Goal: Task Accomplishment & Management: Manage account settings

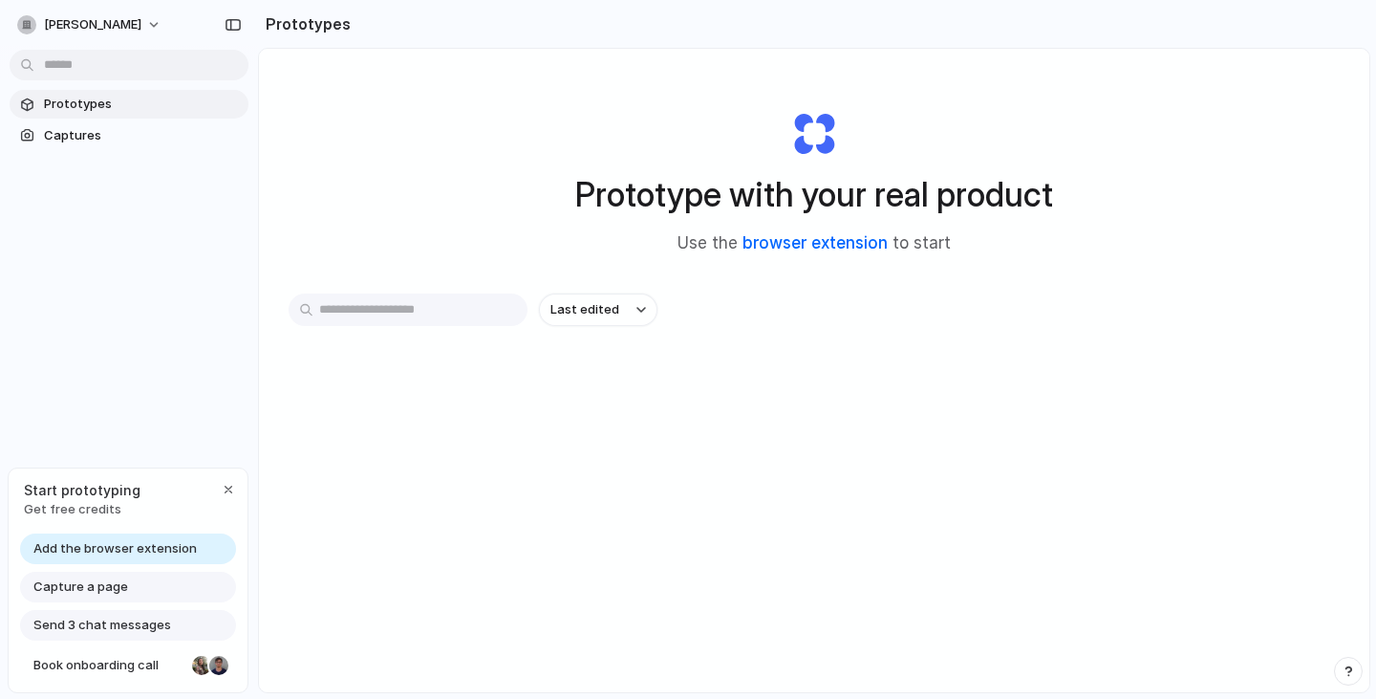
click at [781, 243] on link "browser extension" at bounding box center [815, 242] width 145 height 19
click at [99, 132] on span "Captures" at bounding box center [142, 135] width 197 height 19
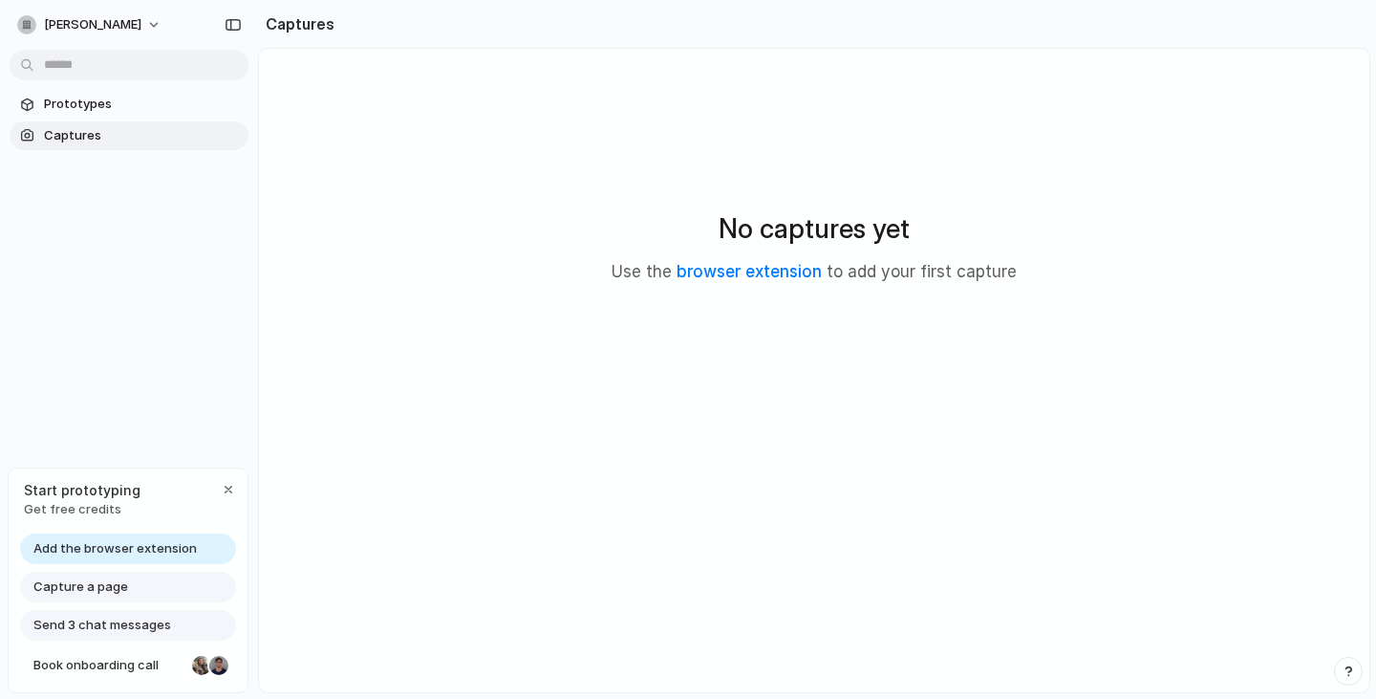
click at [98, 127] on span "Captures" at bounding box center [142, 135] width 197 height 19
click at [111, 586] on span "Capture a page" at bounding box center [80, 586] width 95 height 19
click at [114, 626] on span "Send 3 chat messages" at bounding box center [102, 625] width 138 height 19
click at [226, 483] on div "button" at bounding box center [228, 489] width 15 height 15
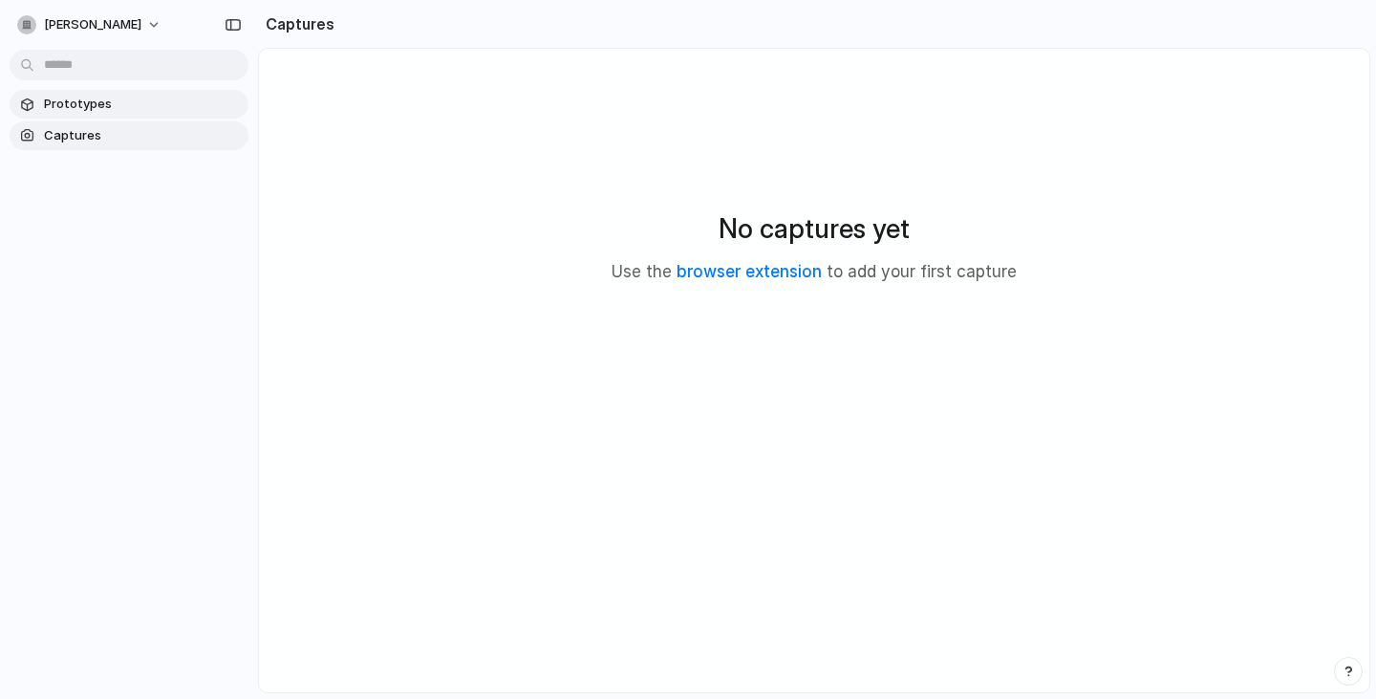
click at [94, 110] on span "Prototypes" at bounding box center [142, 104] width 197 height 19
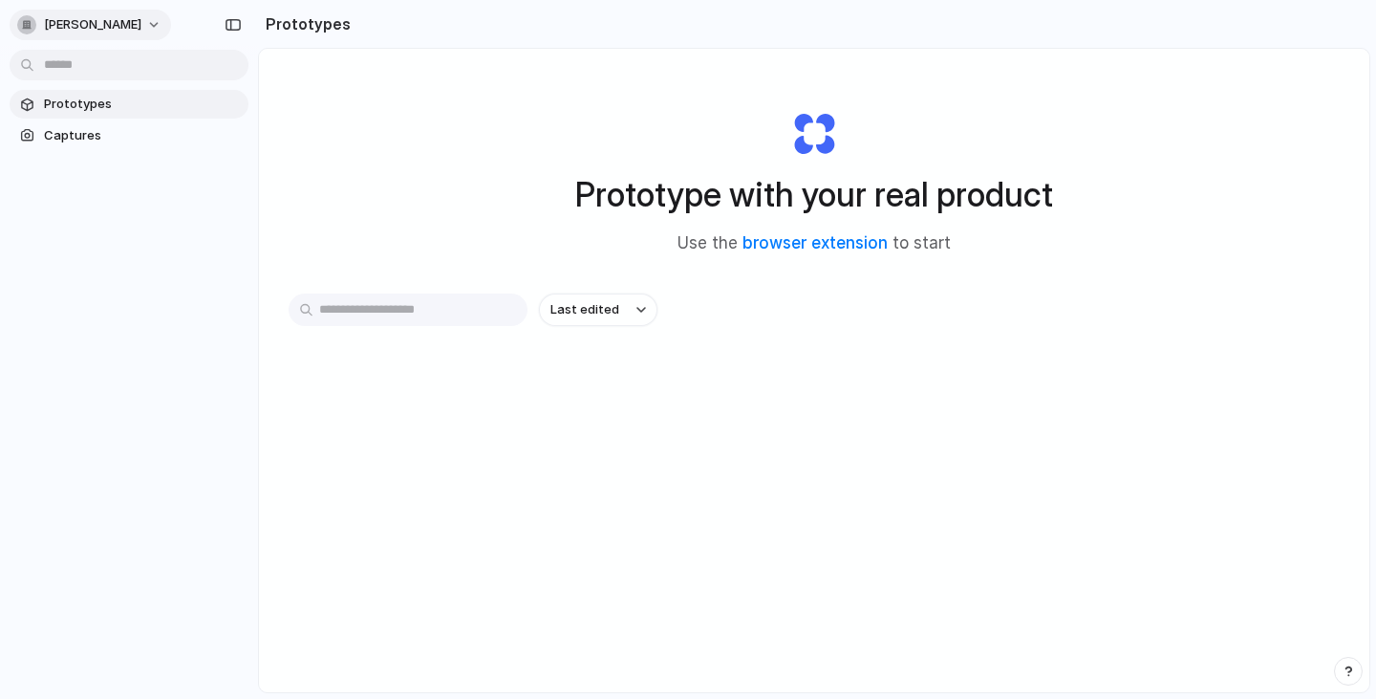
click at [107, 23] on span "[PERSON_NAME]" at bounding box center [92, 24] width 97 height 19
click at [104, 66] on li "Settings" at bounding box center [92, 68] width 159 height 31
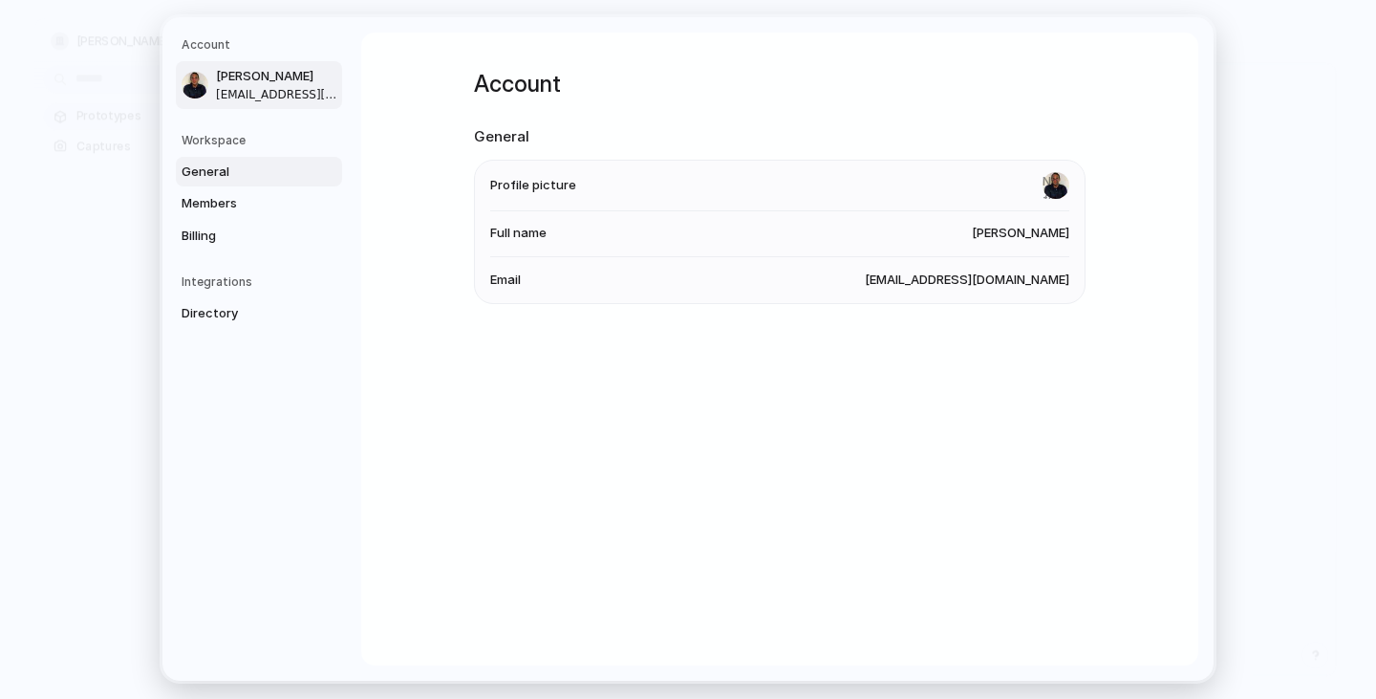
click at [234, 180] on span "General" at bounding box center [243, 171] width 122 height 19
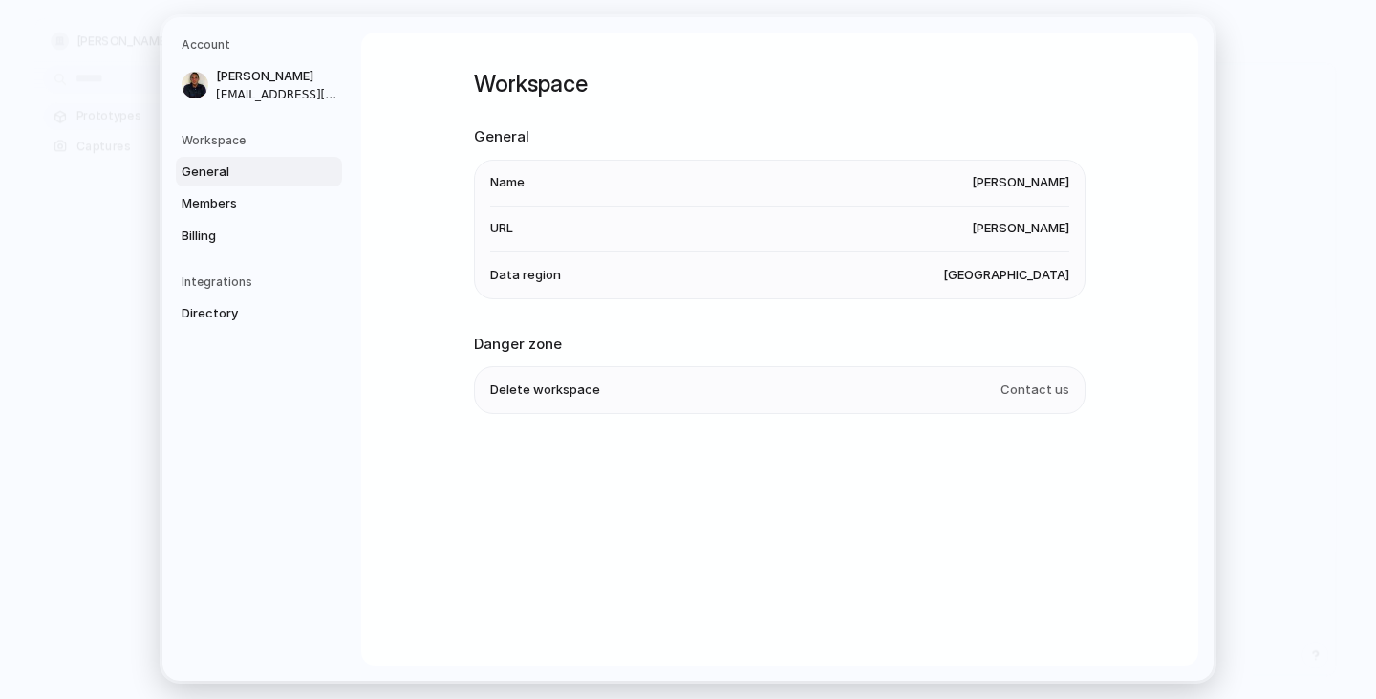
click at [523, 178] on li "Name [PERSON_NAME]" at bounding box center [779, 184] width 579 height 46
click at [972, 181] on span "[PERSON_NAME]" at bounding box center [1020, 183] width 97 height 19
click at [982, 232] on span "[PERSON_NAME]" at bounding box center [1020, 229] width 97 height 19
click at [1004, 276] on span "[GEOGRAPHIC_DATA]" at bounding box center [1006, 275] width 126 height 19
click at [192, 239] on span "Billing" at bounding box center [243, 236] width 122 height 19
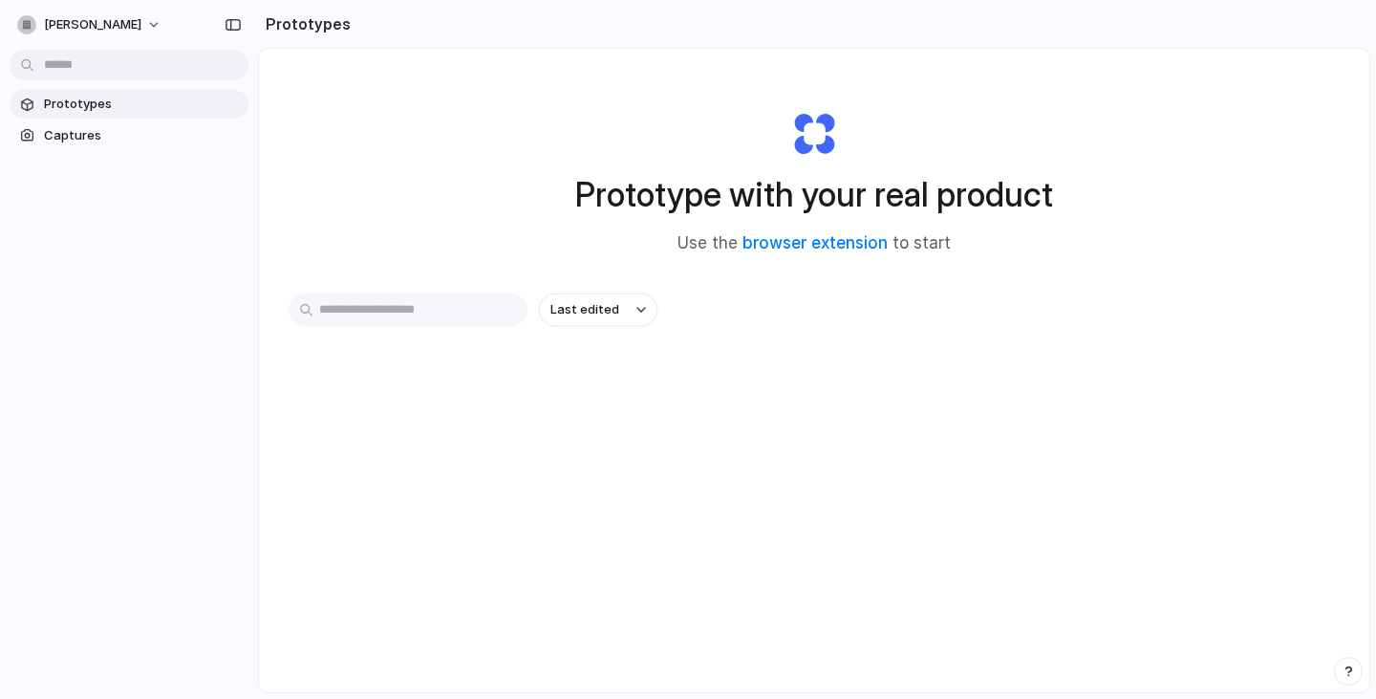
click at [53, 99] on span "Prototypes" at bounding box center [142, 104] width 197 height 19
click at [75, 135] on span "Captures" at bounding box center [142, 135] width 197 height 19
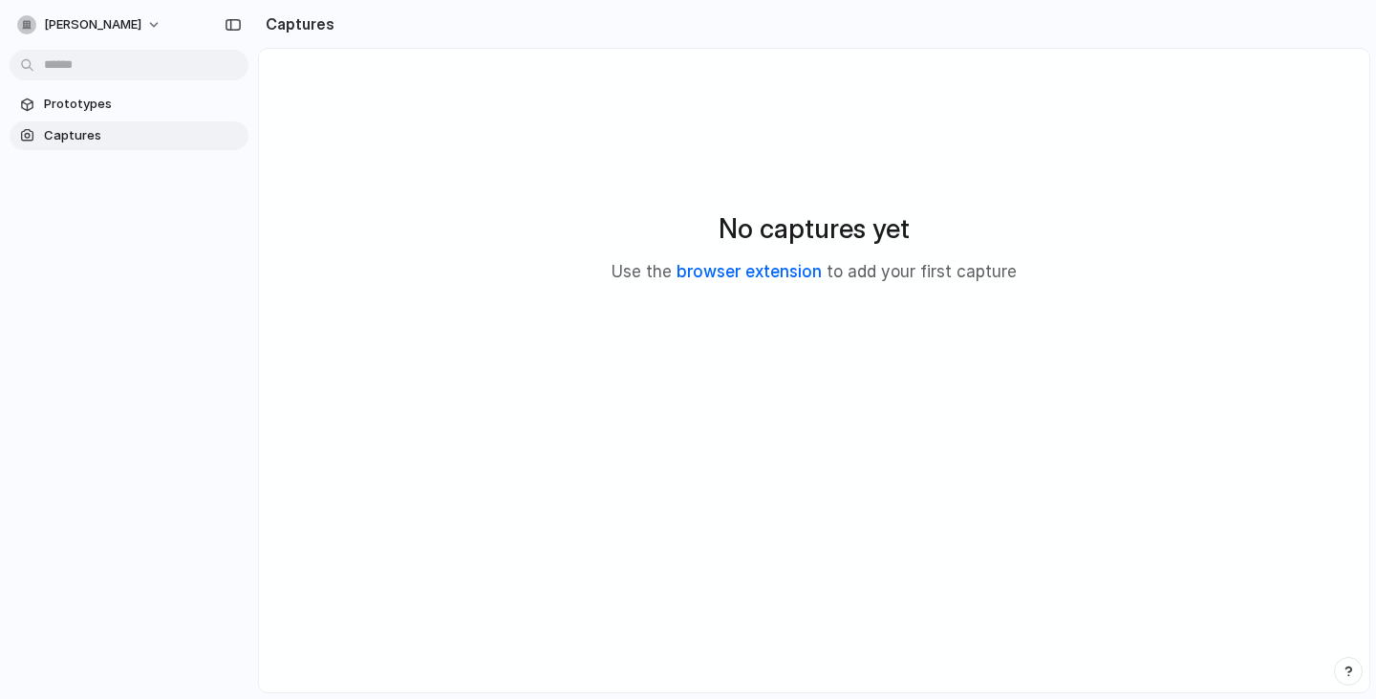
click at [712, 270] on link "browser extension" at bounding box center [749, 271] width 145 height 19
